Goal: Information Seeking & Learning: Learn about a topic

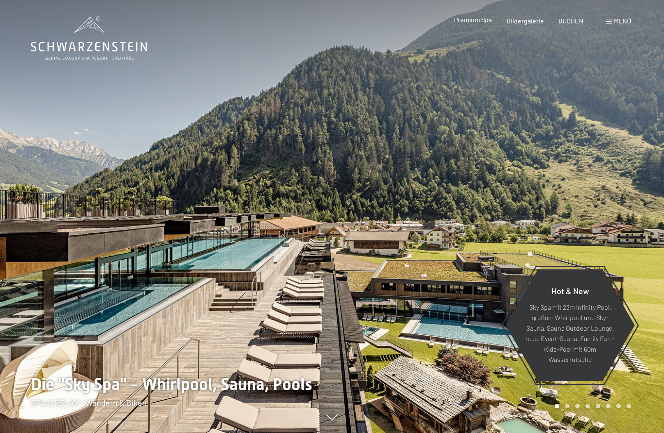
click at [482, 24] on div "Premium Spa" at bounding box center [473, 19] width 38 height 9
click at [477, 25] on div "Premium Spa Bildergalerie BUCHEN" at bounding box center [511, 20] width 173 height 9
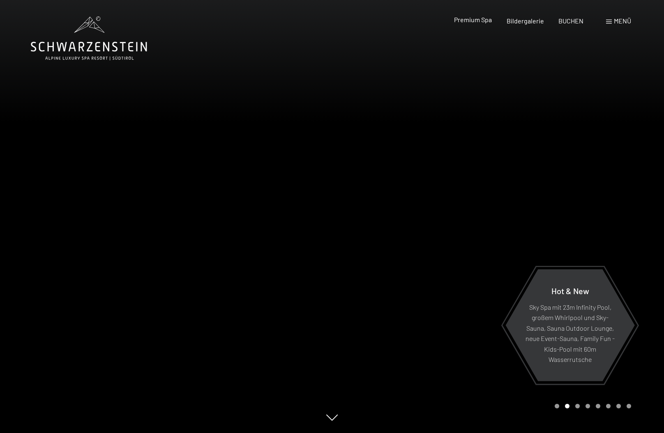
click at [475, 21] on span "Premium Spa" at bounding box center [473, 20] width 38 height 8
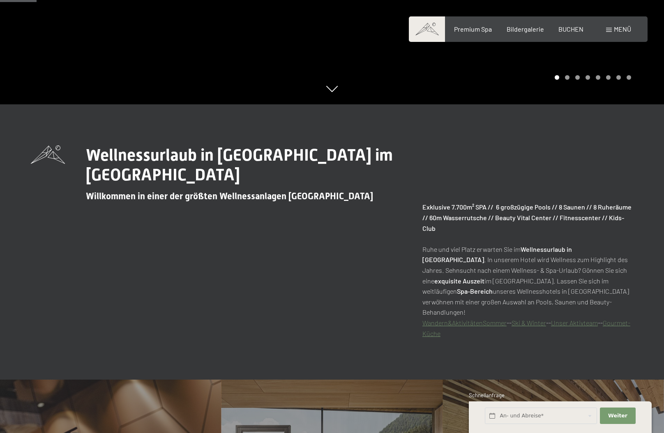
scroll to position [411, 0]
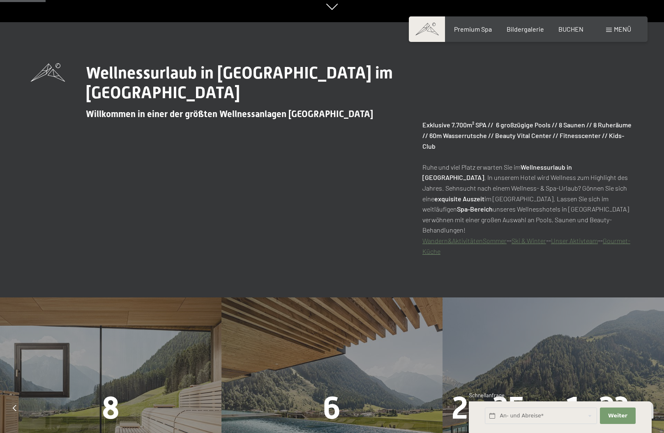
click at [562, 237] on link "Unser Aktivteam" at bounding box center [574, 241] width 47 height 8
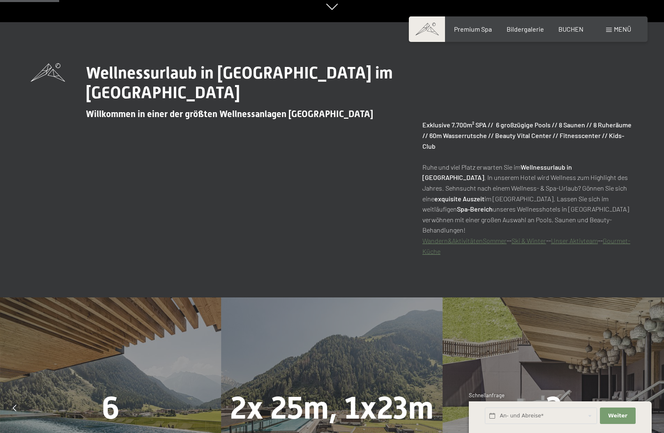
scroll to position [699, 0]
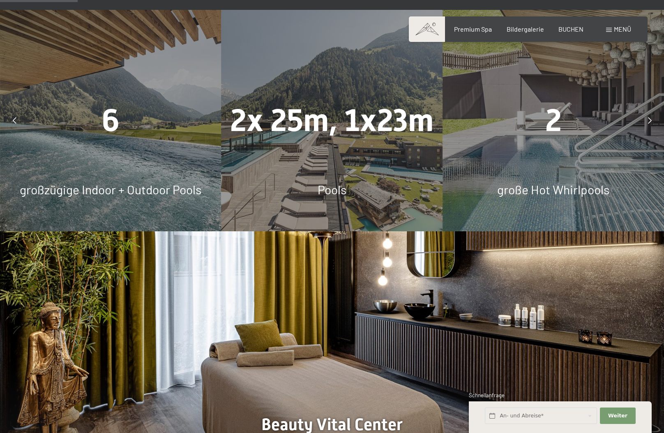
click at [118, 143] on div "6 großzügige Indoor + Outdoor Pools" at bounding box center [110, 120] width 221 height 221
click at [105, 182] on span "großzügige Indoor + Outdoor Pools" at bounding box center [111, 189] width 182 height 15
drag, startPoint x: 105, startPoint y: 180, endPoint x: 103, endPoint y: 116, distance: 64.1
click at [103, 116] on span "6" at bounding box center [111, 120] width 18 height 36
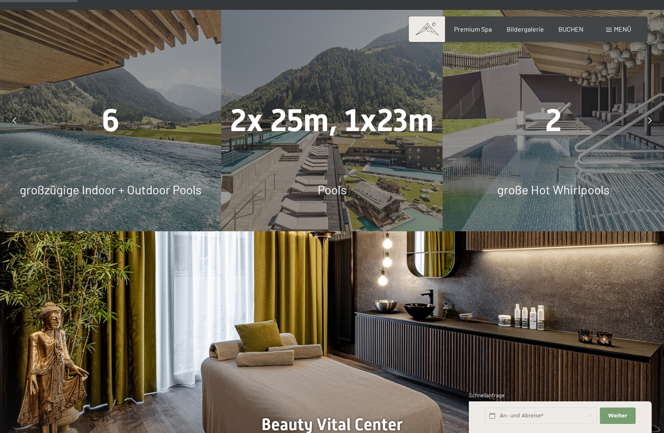
click at [117, 109] on span "6" at bounding box center [111, 120] width 18 height 36
click at [261, 123] on span "2x 25m, 1x23m" at bounding box center [331, 120] width 203 height 36
drag, startPoint x: 385, startPoint y: 132, endPoint x: 385, endPoint y: 137, distance: 4.5
click at [385, 134] on div "2x 25m, 1x23m Pools" at bounding box center [331, 120] width 221 height 221
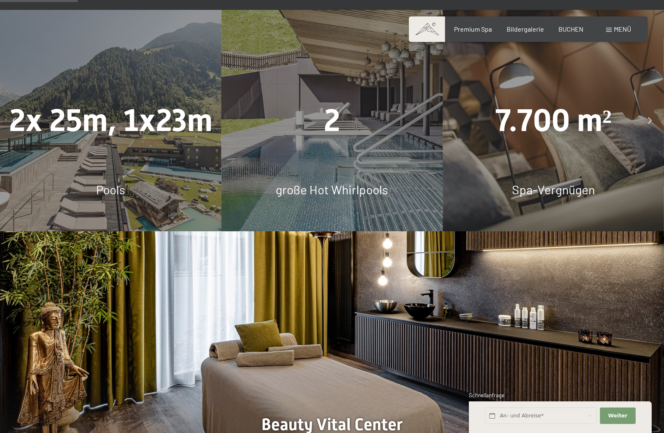
click at [322, 182] on span "große Hot Whirlpools" at bounding box center [332, 189] width 112 height 15
click at [371, 107] on div "2" at bounding box center [331, 121] width 221 height 44
click at [543, 114] on span "7.700 m²" at bounding box center [553, 120] width 117 height 36
click at [649, 117] on icon at bounding box center [650, 120] width 4 height 7
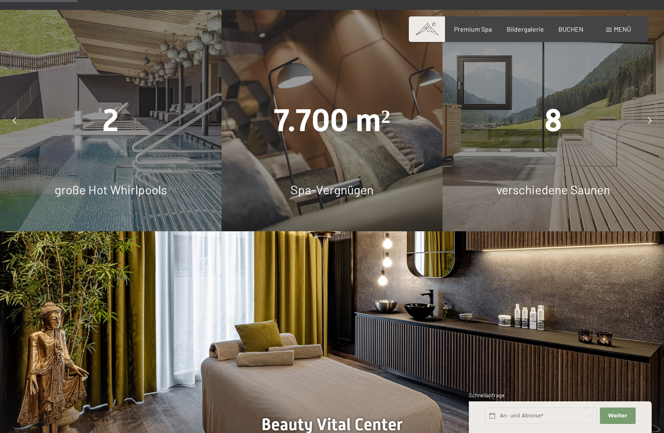
click at [591, 108] on div "8" at bounding box center [553, 121] width 221 height 44
click at [550, 126] on span "8" at bounding box center [553, 120] width 18 height 36
click at [526, 182] on span "verschiedene Saunen" at bounding box center [553, 189] width 114 height 15
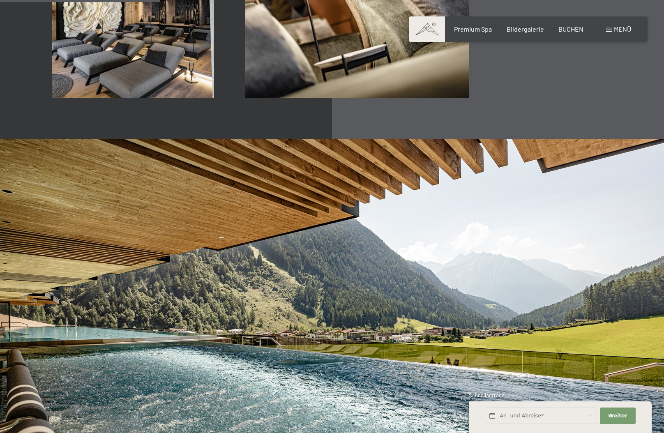
scroll to position [1192, 0]
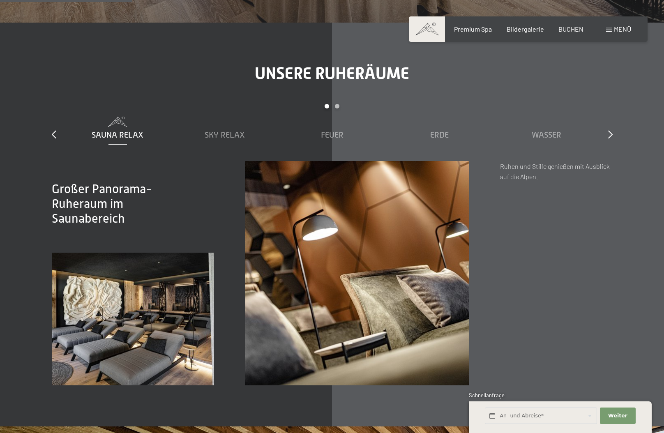
click at [135, 306] on img at bounding box center [133, 319] width 163 height 133
click at [333, 254] on img at bounding box center [357, 273] width 224 height 224
click at [609, 130] on icon at bounding box center [610, 134] width 5 height 8
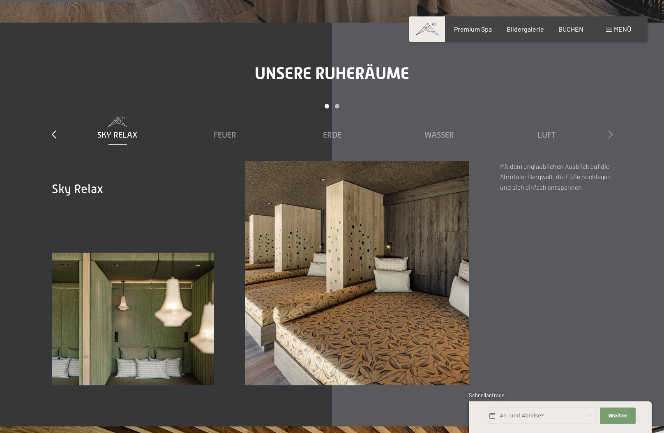
click at [609, 130] on icon at bounding box center [610, 134] width 5 height 8
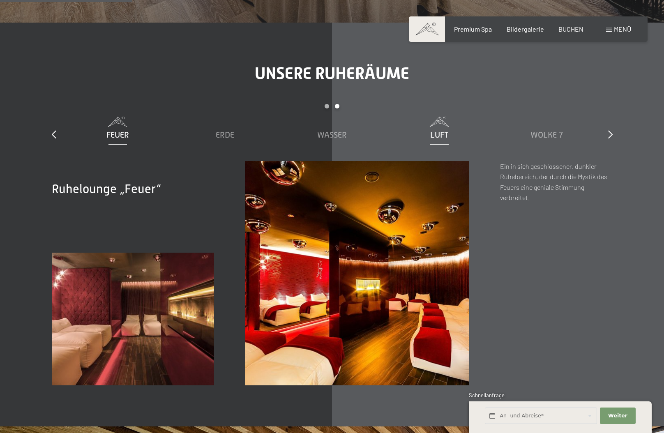
click at [436, 130] on span "Luft" at bounding box center [439, 134] width 18 height 9
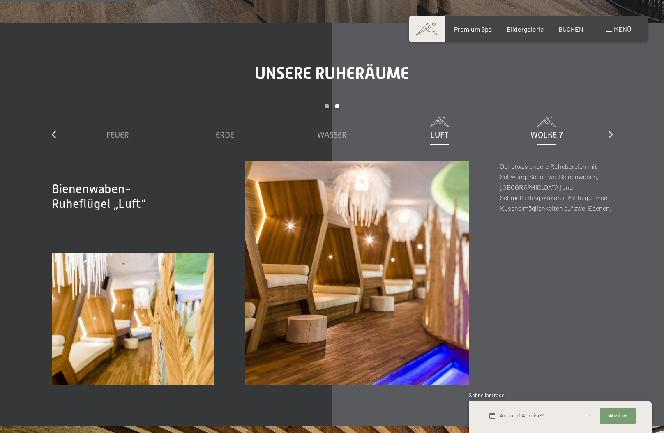
click at [549, 130] on span "Wolke 7" at bounding box center [546, 134] width 32 height 9
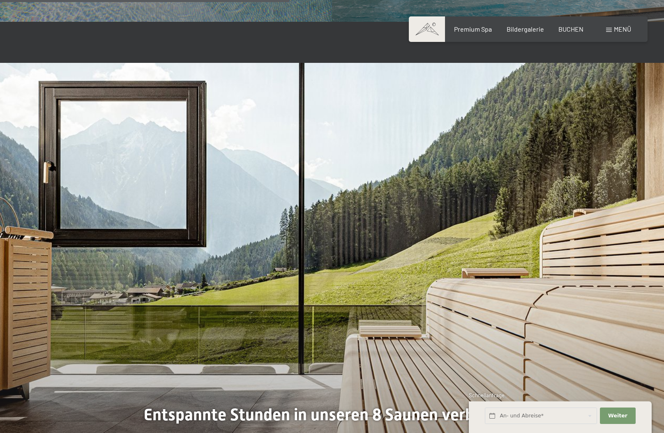
scroll to position [2219, 0]
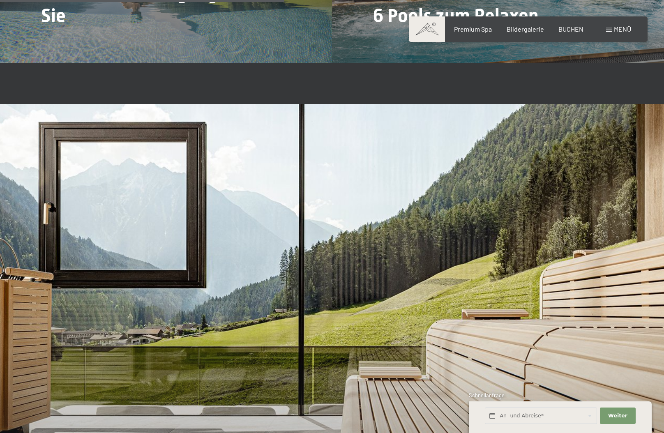
click at [620, 25] on div "Buchen Anfragen Premium Spa Bildergalerie BUCHEN Menü DE IT EN Gutschein Bilder…" at bounding box center [528, 29] width 206 height 9
drag, startPoint x: 619, startPoint y: 34, endPoint x: 617, endPoint y: 25, distance: 8.6
click at [619, 32] on div "Menü" at bounding box center [618, 29] width 25 height 9
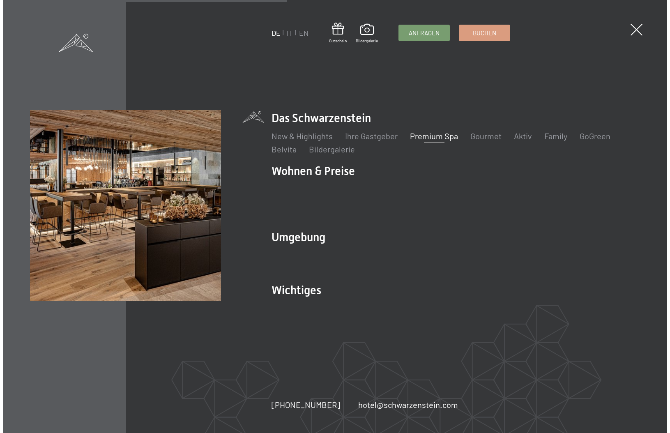
scroll to position [2216, 0]
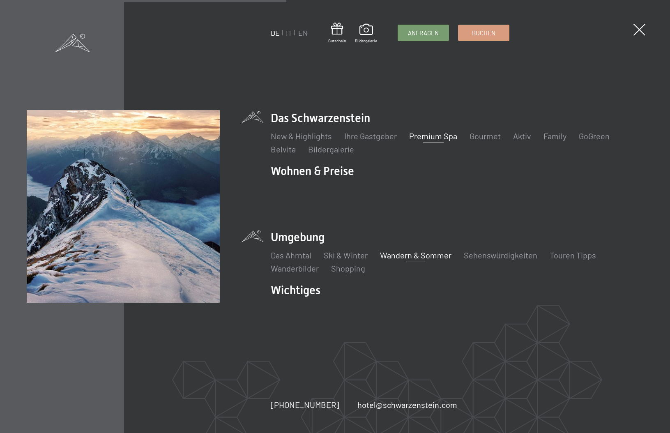
click at [412, 251] on link "Wandern & Sommer" at bounding box center [415, 255] width 71 height 10
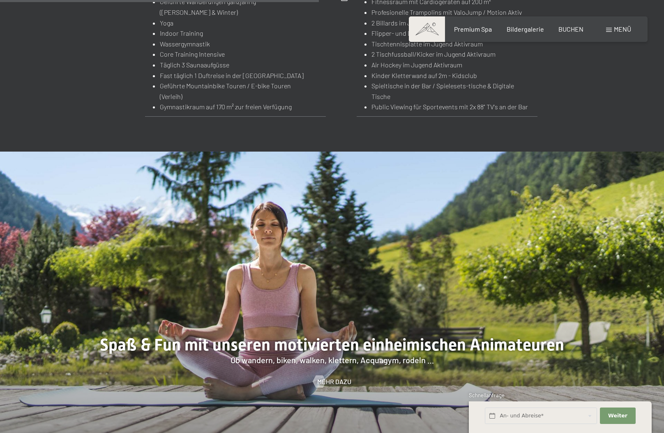
scroll to position [904, 0]
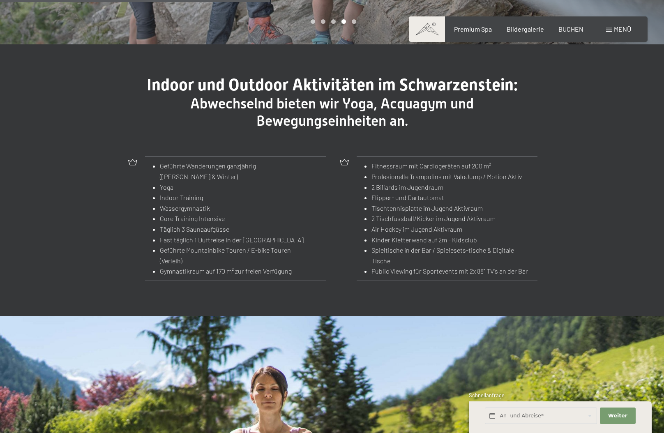
click at [399, 235] on li "Kinder Kletterwand auf 2m - Kidsclub" at bounding box center [451, 240] width 160 height 11
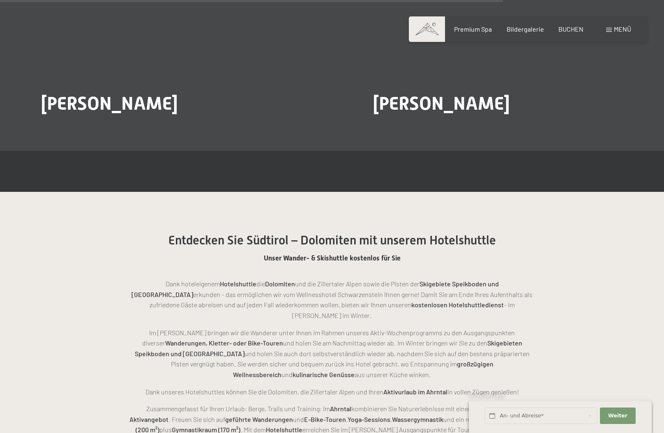
scroll to position [1685, 0]
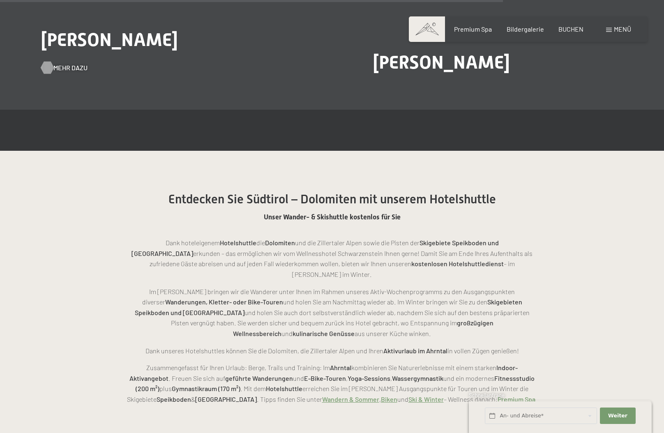
click at [51, 62] on div at bounding box center [47, 68] width 7 height 12
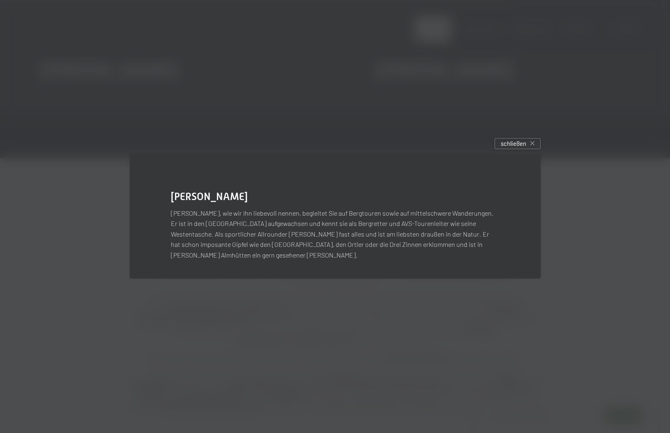
click at [209, 277] on div "Heinrich Marcher Heini, wie wir ihn liebevoll nennen, begleitet Sie auf Bergtou…" at bounding box center [336, 216] width 436 height 149
click at [534, 149] on div "schließen" at bounding box center [518, 143] width 46 height 11
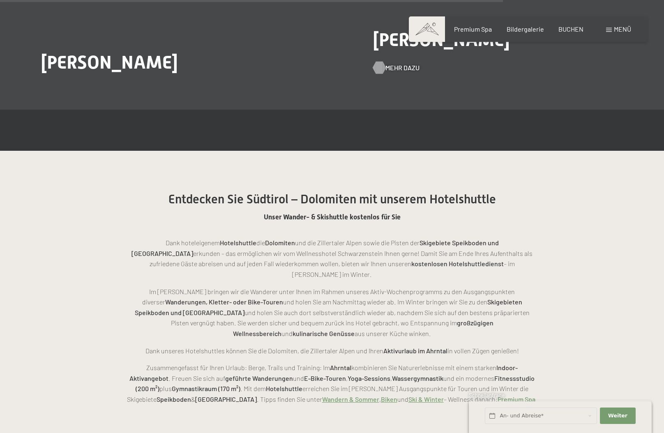
click at [387, 63] on span "Mehr dazu" at bounding box center [402, 67] width 34 height 9
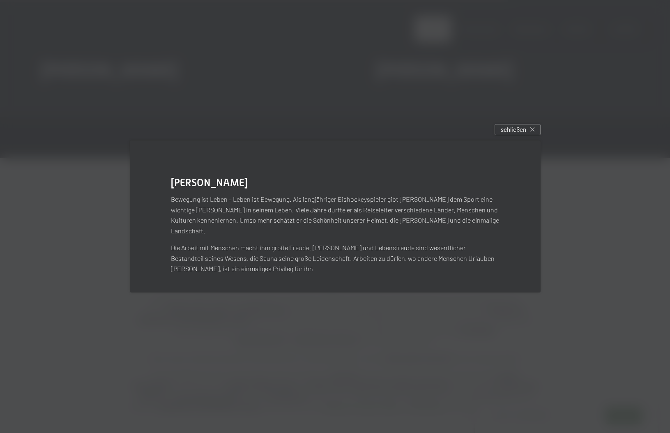
click at [286, 332] on div at bounding box center [335, 216] width 670 height 433
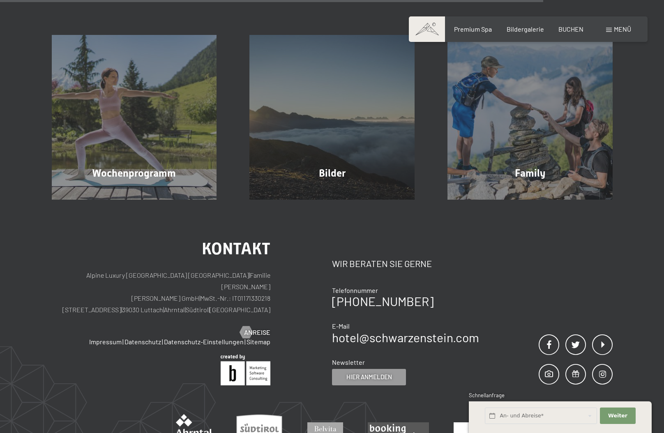
scroll to position [1849, 0]
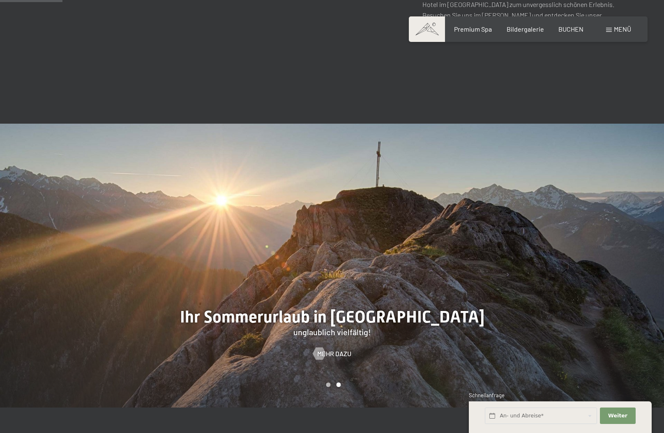
scroll to position [616, 0]
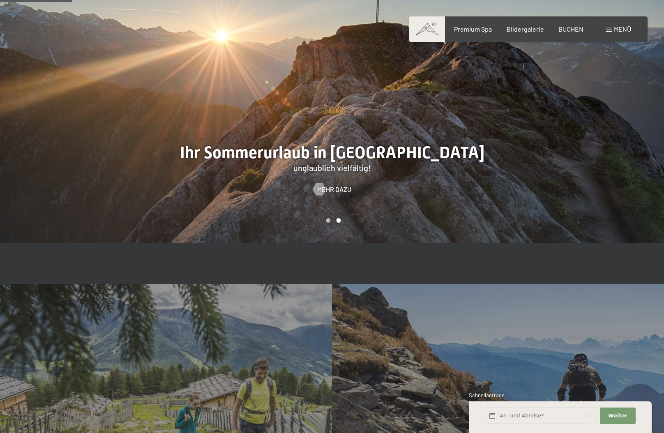
click at [361, 173] on div at bounding box center [498, 101] width 332 height 284
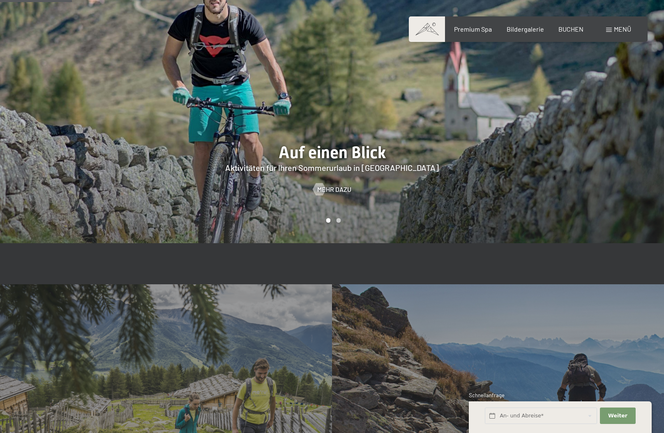
click at [361, 175] on div at bounding box center [498, 101] width 332 height 284
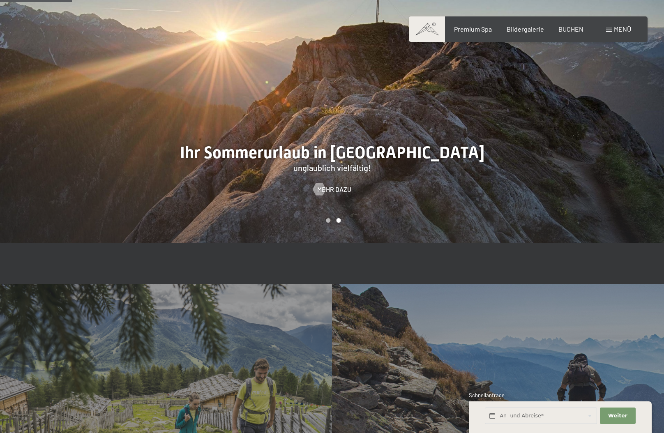
click at [361, 175] on div at bounding box center [498, 101] width 332 height 284
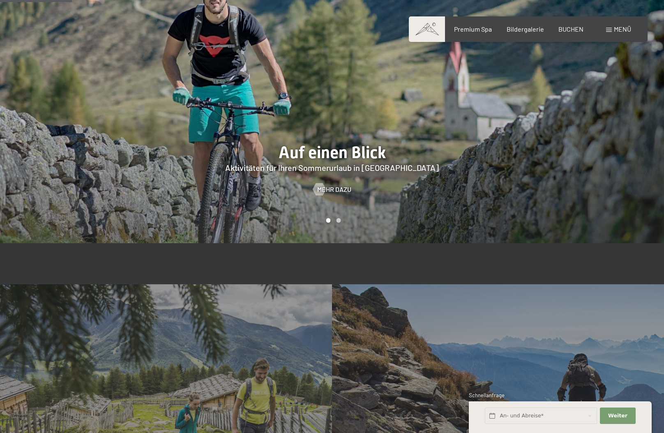
click at [361, 175] on div at bounding box center [498, 101] width 332 height 284
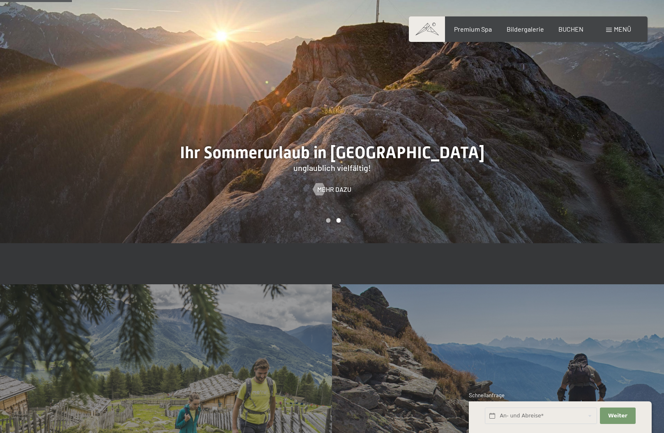
scroll to position [822, 0]
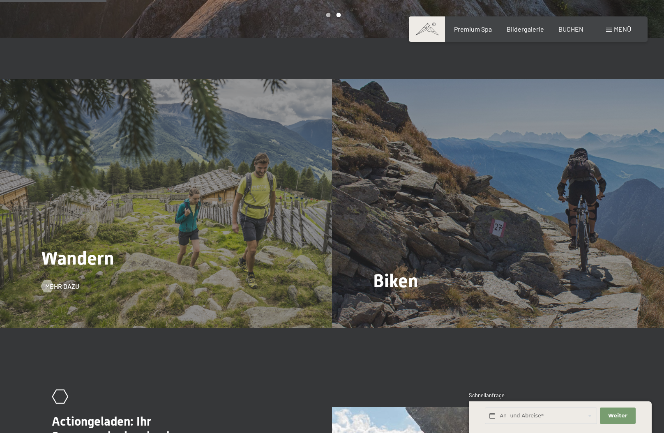
click at [147, 218] on div "Wandern Mehr dazu" at bounding box center [166, 203] width 332 height 249
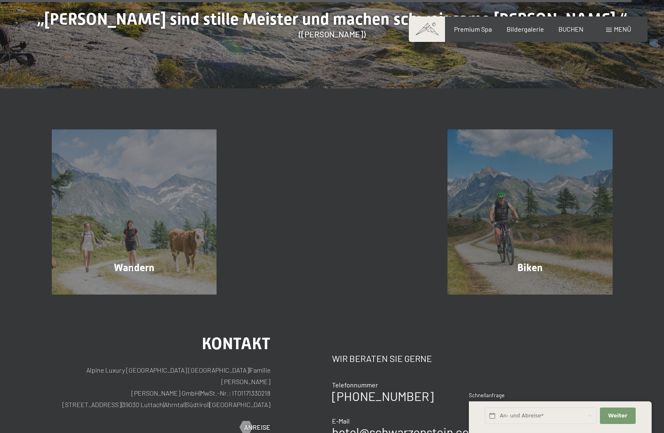
scroll to position [4082, 0]
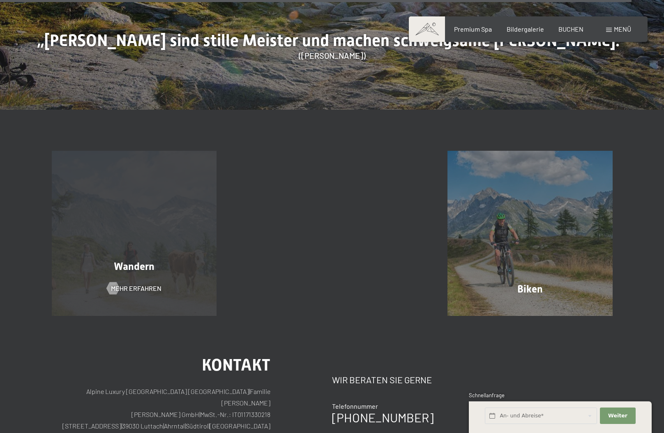
click at [158, 182] on div "Wandern Mehr erfahren" at bounding box center [134, 233] width 198 height 165
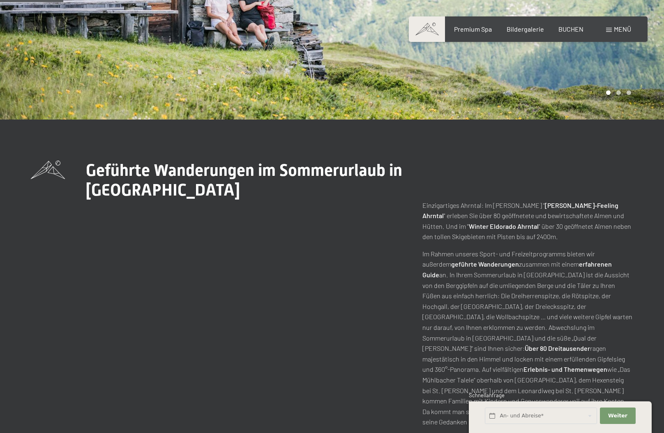
scroll to position [329, 0]
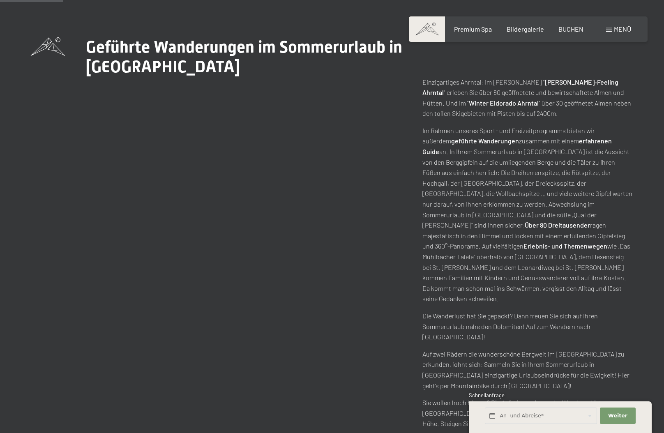
click at [525, 221] on strong "Über 80 Dreitausender" at bounding box center [557, 225] width 65 height 8
drag, startPoint x: 439, startPoint y: 212, endPoint x: 497, endPoint y: 238, distance: 63.1
click at [497, 238] on p "Im Rahmen unseres Sport- und Freizeitprogramms bieten wir außerdem geführte Wan…" at bounding box center [527, 214] width 211 height 179
click at [531, 251] on p "Im Rahmen unseres Sport- und Freizeitprogramms bieten wir außerdem geführte Wan…" at bounding box center [527, 214] width 211 height 179
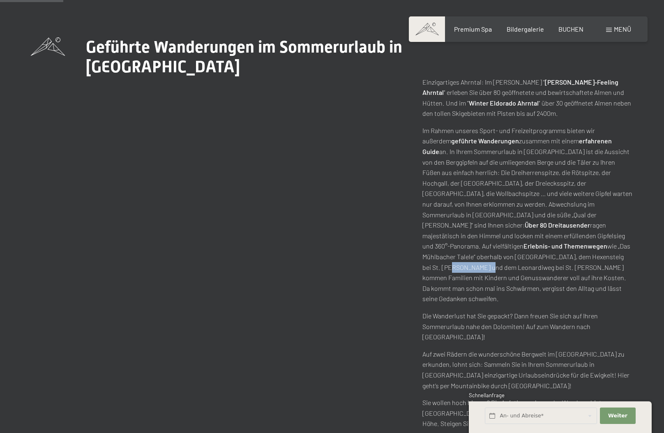
click at [531, 251] on p "Im Rahmen unseres Sport- und Freizeitprogramms bieten wir außerdem geführte Wan…" at bounding box center [527, 214] width 211 height 179
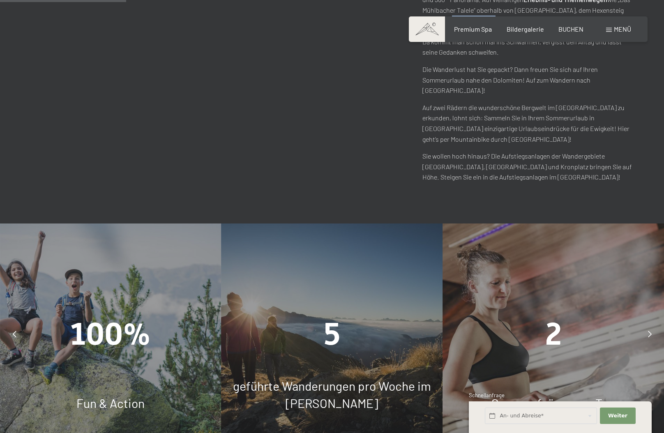
scroll to position [740, 0]
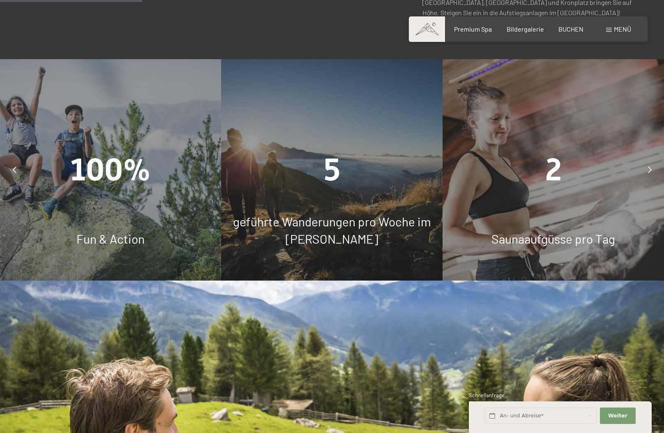
click at [100, 166] on div "100% Fun & Action" at bounding box center [110, 169] width 221 height 221
click at [119, 152] on span "100%" at bounding box center [110, 170] width 81 height 36
drag, startPoint x: 255, startPoint y: 238, endPoint x: 258, endPoint y: 229, distance: 9.9
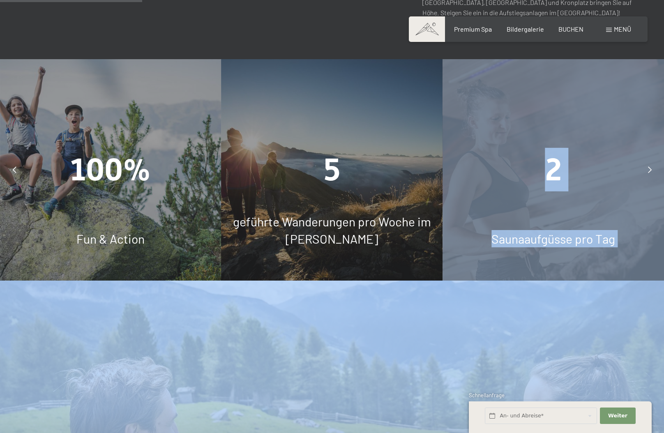
drag, startPoint x: 258, startPoint y: 229, endPoint x: 287, endPoint y: 175, distance: 61.2
click at [287, 175] on div "5 geführte Wanderungen pro Woche im Sommer" at bounding box center [331, 169] width 221 height 221
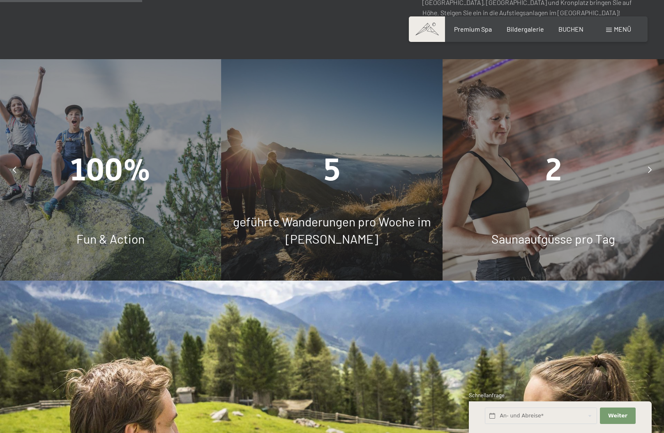
click at [647, 159] on div at bounding box center [649, 169] width 21 height 21
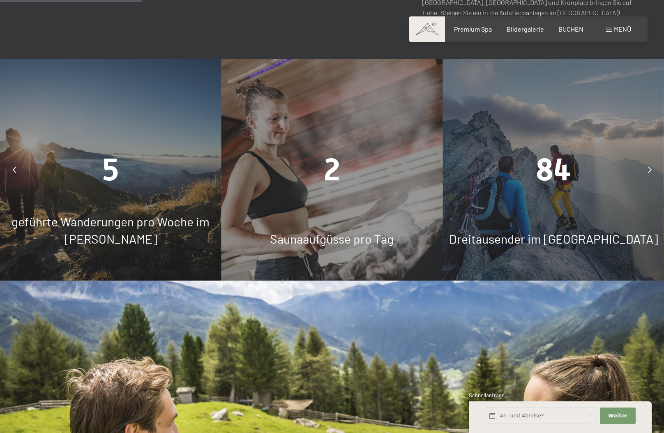
click at [647, 159] on div at bounding box center [649, 169] width 21 height 21
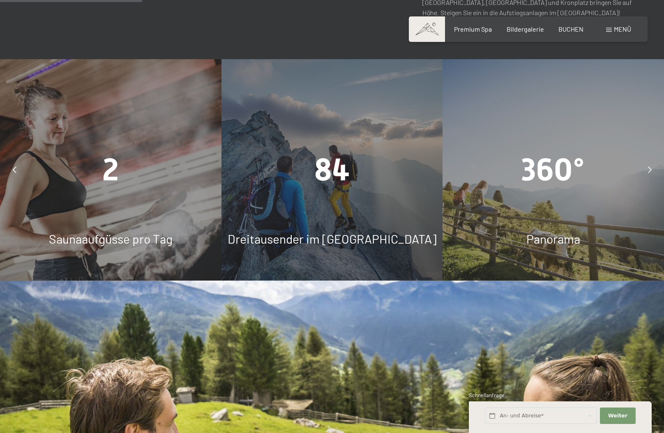
click at [569, 230] on div "Panorama" at bounding box center [553, 238] width 221 height 17
click at [552, 231] on span "Panorama" at bounding box center [553, 238] width 54 height 15
click at [307, 194] on div "84 Dreitausender im Ahrntal" at bounding box center [331, 169] width 221 height 221
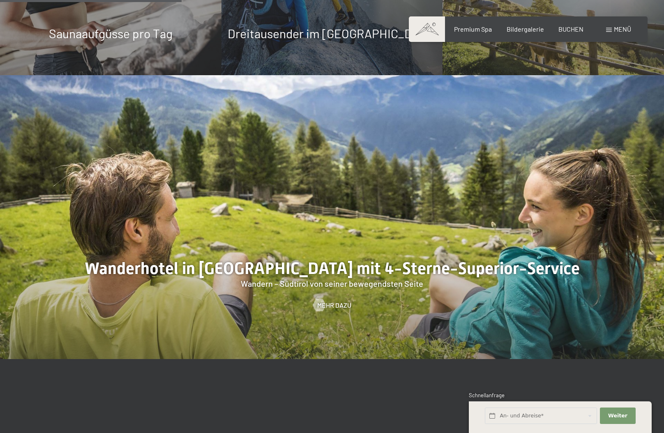
scroll to position [1027, 0]
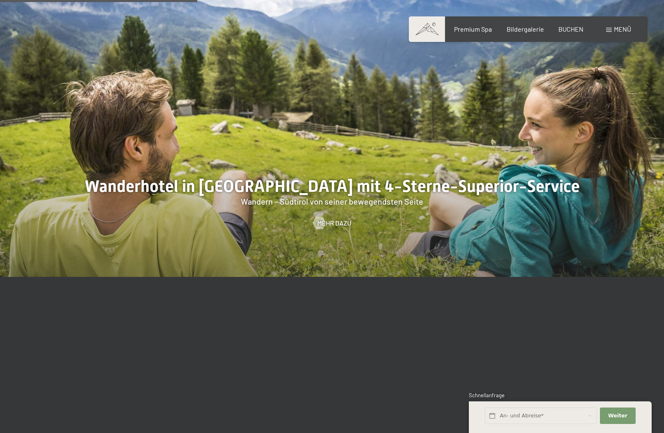
drag, startPoint x: 424, startPoint y: 174, endPoint x: 402, endPoint y: 170, distance: 22.2
click at [423, 175] on div at bounding box center [332, 135] width 664 height 284
click at [372, 161] on div at bounding box center [332, 135] width 664 height 284
click at [335, 219] on span "Mehr dazu" at bounding box center [342, 223] width 34 height 9
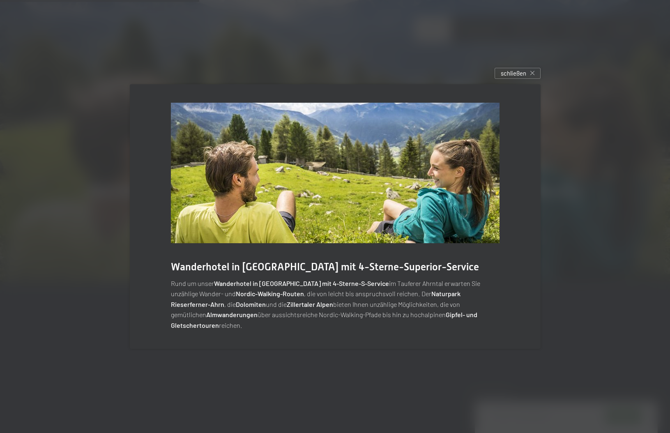
click at [184, 273] on span "Wanderhotel in Südtirol mit 4-Sterne-Superior-Service" at bounding box center [325, 267] width 308 height 12
click at [376, 300] on p "Rund um unser Wanderhotel in Südtirol mit 4-Sterne-S-Service im Tauferer Ahrnta…" at bounding box center [335, 304] width 329 height 53
click at [276, 347] on div "Wanderhotel in Südtirol mit 4-Sterne-Superior-Service Rund um unser Wanderhotel…" at bounding box center [336, 217] width 436 height 290
click at [509, 77] on span "schließen" at bounding box center [513, 73] width 25 height 9
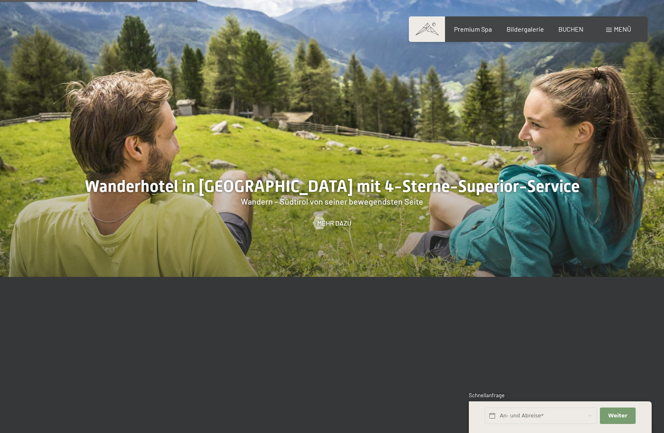
click at [76, 368] on div at bounding box center [332, 434] width 664 height 314
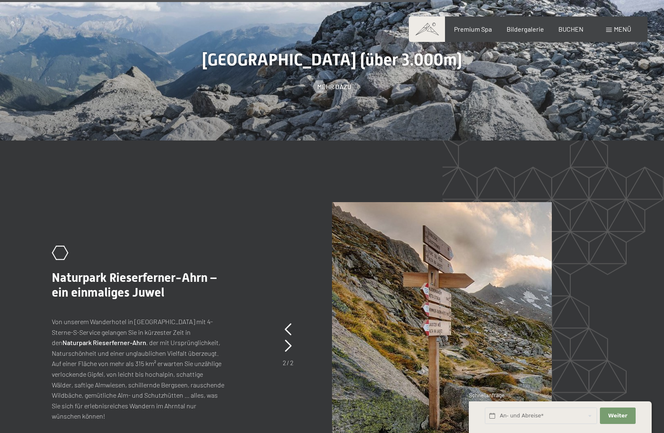
scroll to position [2260, 0]
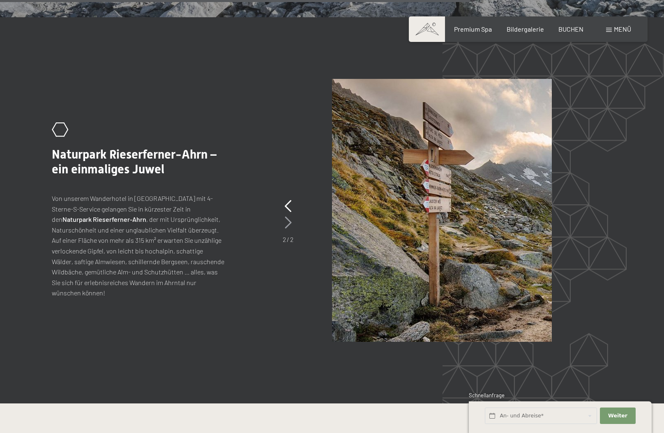
click at [286, 217] on icon at bounding box center [288, 223] width 7 height 12
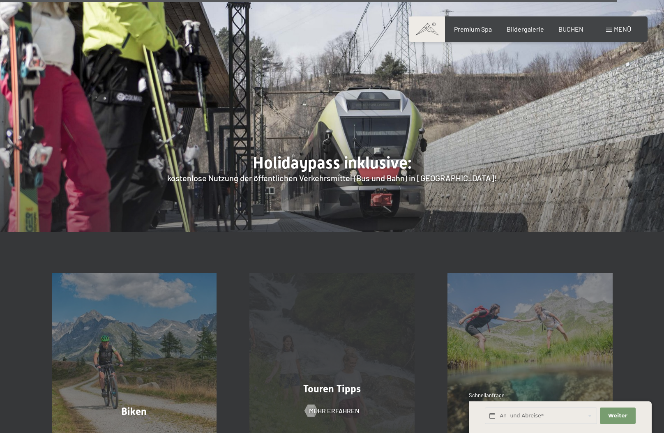
scroll to position [3041, 0]
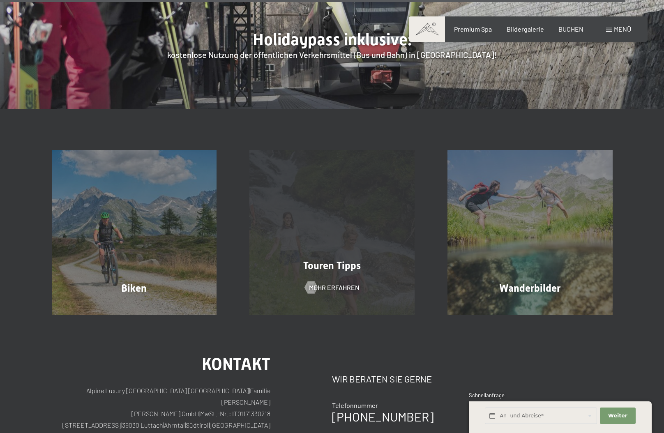
click at [364, 258] on div "Touren Tipps" at bounding box center [332, 265] width 198 height 14
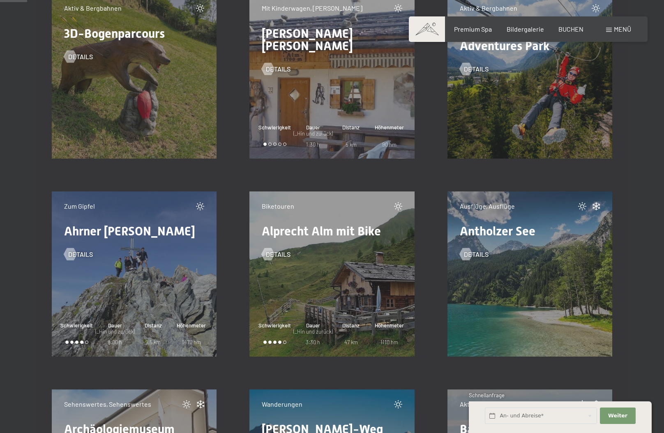
scroll to position [575, 0]
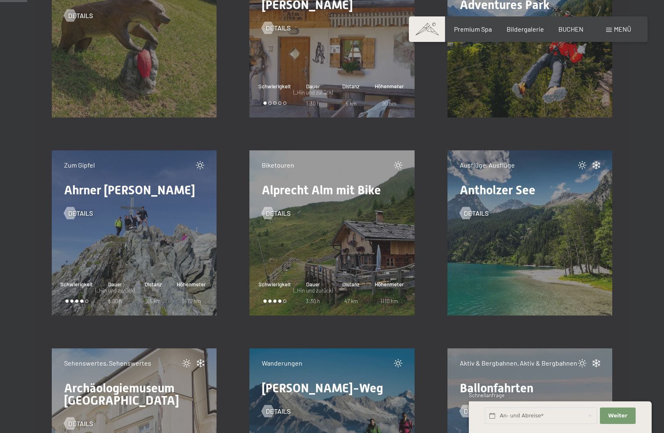
click at [140, 221] on div "Zum Gipfel Ahrner Kopf Details Schwierigkeit Dauer (_Hin und zurück) 8:00 h Dis…" at bounding box center [134, 232] width 165 height 165
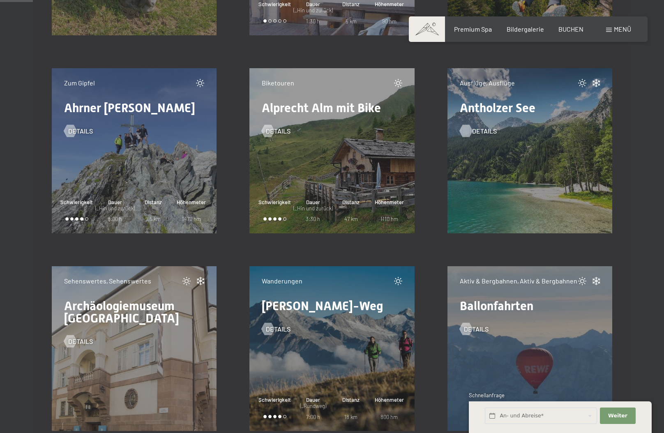
scroll to position [699, 0]
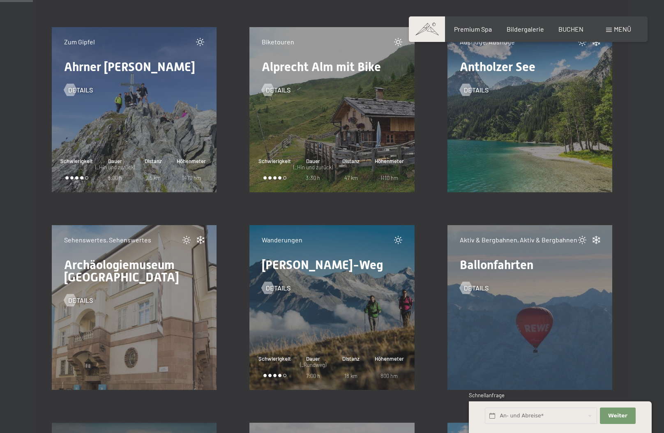
click at [522, 154] on div "Ausflüge, Ausflüge Antholzer See Details" at bounding box center [529, 109] width 165 height 165
click at [473, 90] on span "Details" at bounding box center [484, 89] width 25 height 9
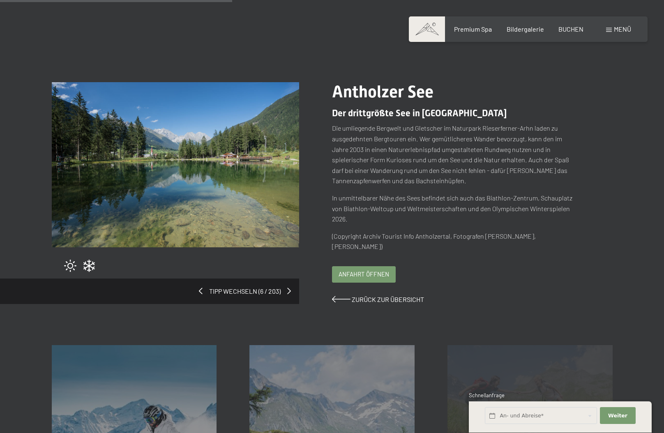
scroll to position [247, 0]
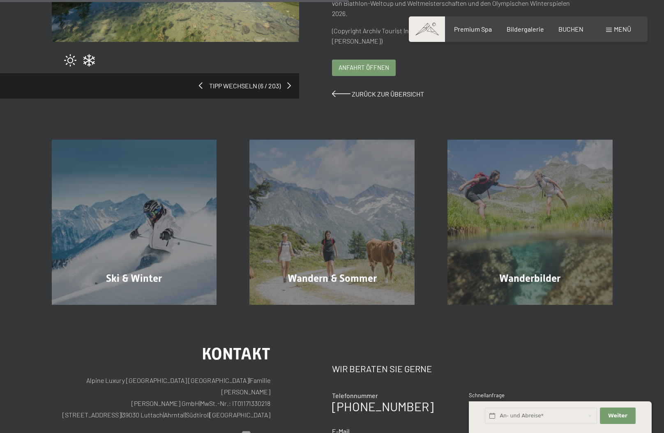
click at [357, 65] on span "Anfahrt öffnen" at bounding box center [364, 67] width 51 height 9
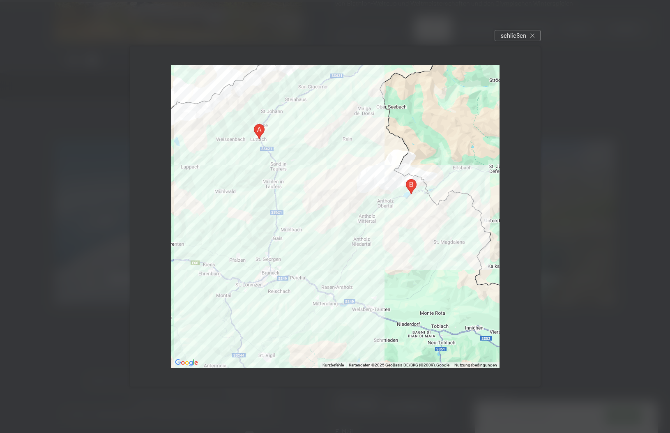
click at [104, 249] on div at bounding box center [335, 216] width 670 height 433
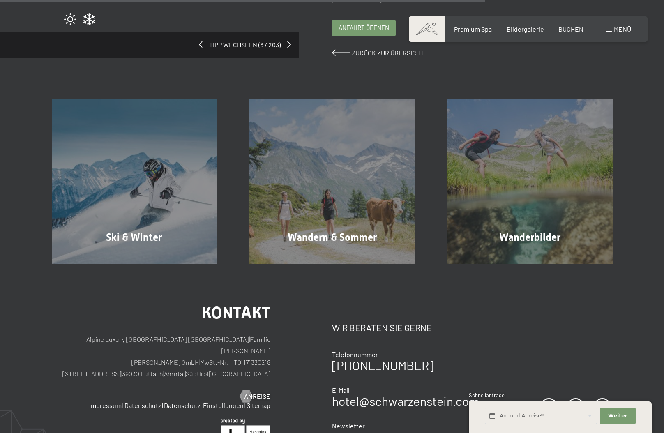
scroll to position [370, 0]
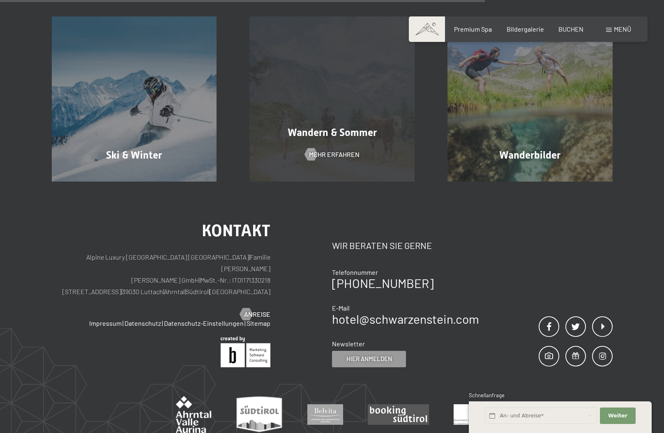
click at [311, 128] on span "Wandern & Sommer" at bounding box center [332, 133] width 89 height 12
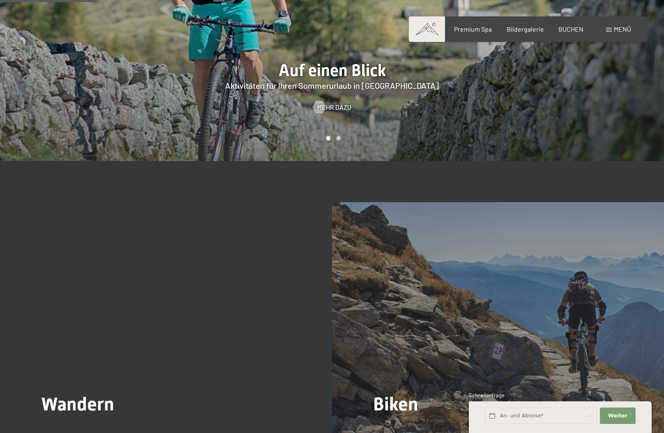
scroll to position [863, 0]
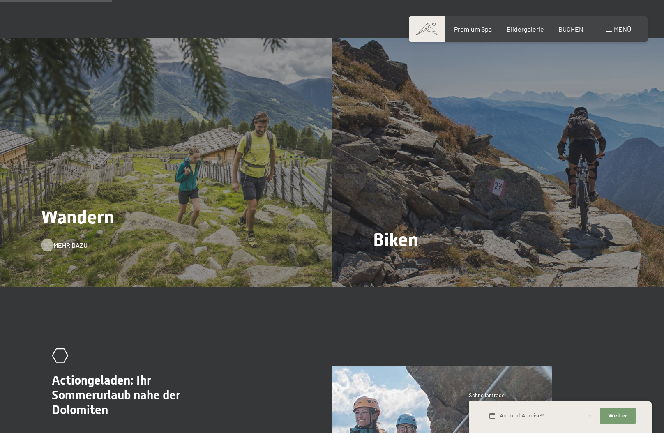
click at [66, 250] on span "Mehr dazu" at bounding box center [70, 245] width 34 height 9
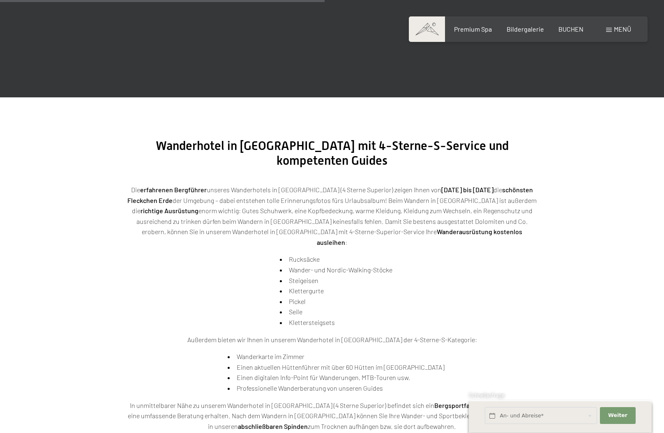
scroll to position [1561, 0]
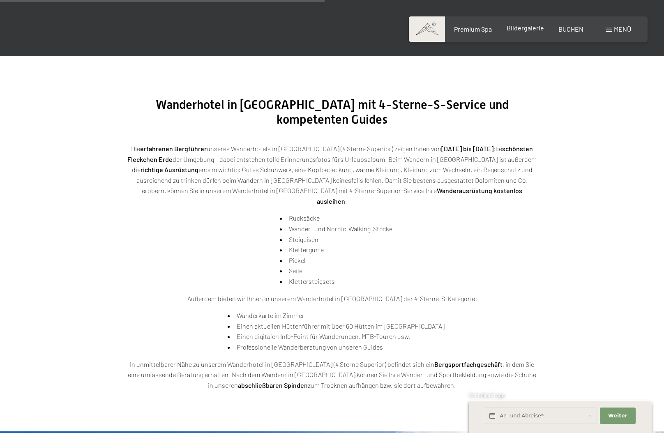
click at [519, 26] on span "Bildergalerie" at bounding box center [525, 28] width 37 height 8
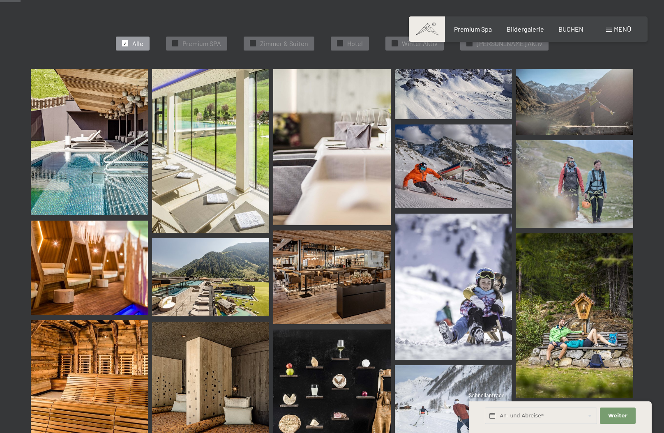
scroll to position [288, 0]
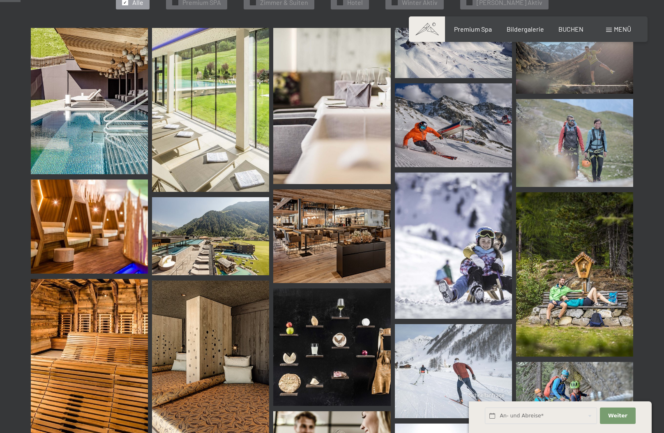
click at [86, 101] on img at bounding box center [89, 101] width 117 height 146
